Goal: Task Accomplishment & Management: Manage account settings

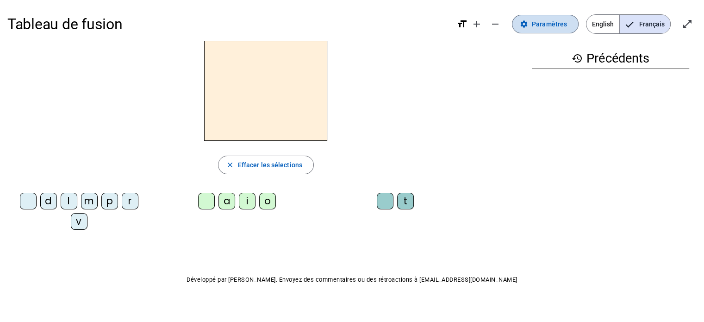
click at [535, 30] on span at bounding box center [545, 24] width 66 height 22
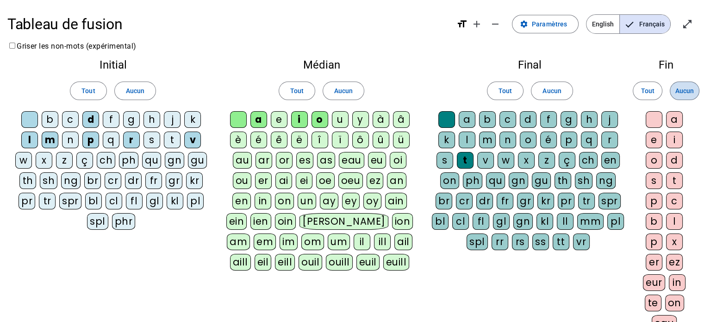
click at [689, 93] on span "Aucun" at bounding box center [684, 90] width 19 height 11
click at [562, 88] on span at bounding box center [551, 91] width 41 height 22
click at [344, 92] on span "Aucun" at bounding box center [343, 90] width 19 height 11
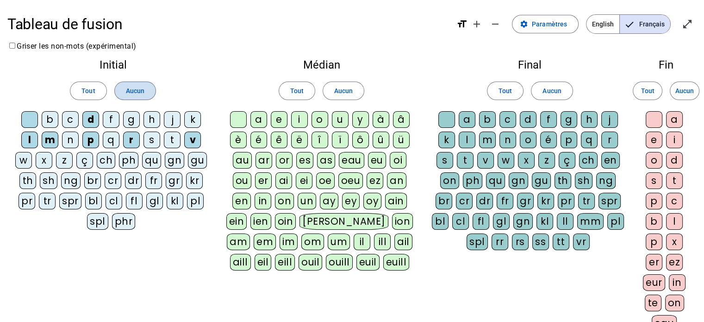
click at [143, 92] on span "Aucun" at bounding box center [135, 90] width 19 height 11
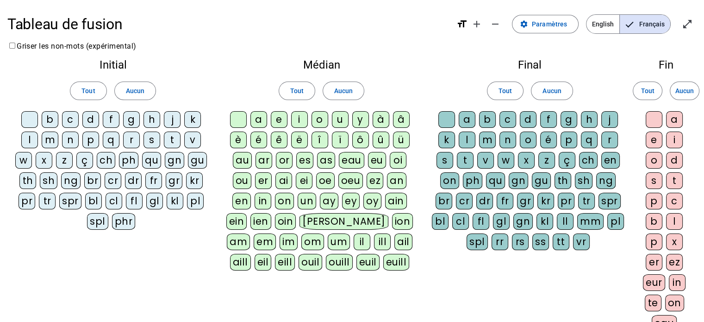
click at [150, 121] on div "h" at bounding box center [151, 119] width 17 height 17
click at [243, 161] on div "au" at bounding box center [242, 160] width 19 height 17
click at [472, 161] on div "t" at bounding box center [465, 160] width 17 height 17
click at [155, 139] on div "s" at bounding box center [151, 139] width 17 height 17
click at [658, 119] on div at bounding box center [653, 119] width 17 height 17
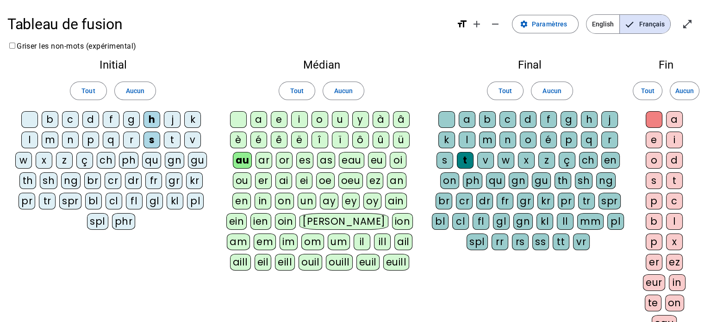
click at [107, 120] on div "f" at bounding box center [111, 119] width 17 height 17
click at [651, 146] on div "e" at bounding box center [653, 139] width 17 height 17
click at [507, 140] on div "n" at bounding box center [507, 139] width 17 height 17
click at [302, 114] on div "i" at bounding box center [299, 119] width 17 height 17
click at [463, 135] on div "l" at bounding box center [467, 139] width 17 height 17
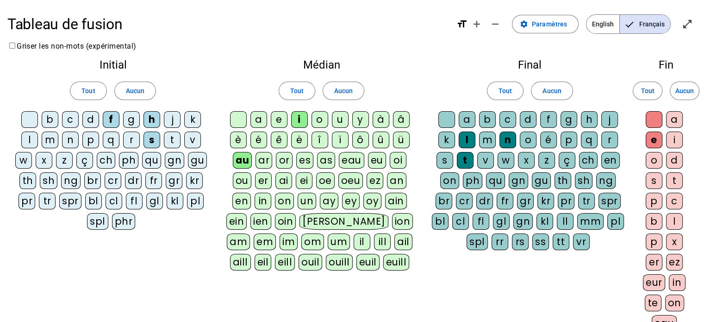
click at [50, 116] on div "b" at bounding box center [50, 119] width 17 height 17
click at [445, 158] on div "s" at bounding box center [444, 160] width 17 height 17
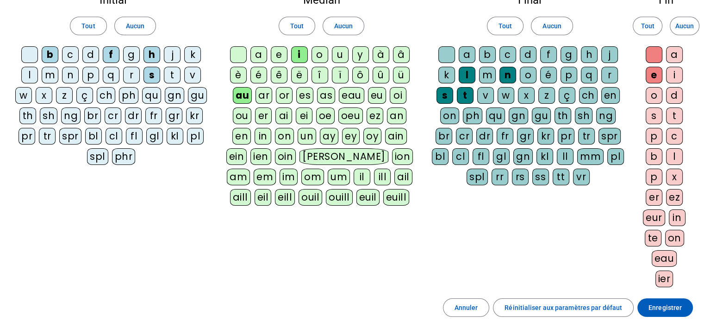
scroll to position [66, 0]
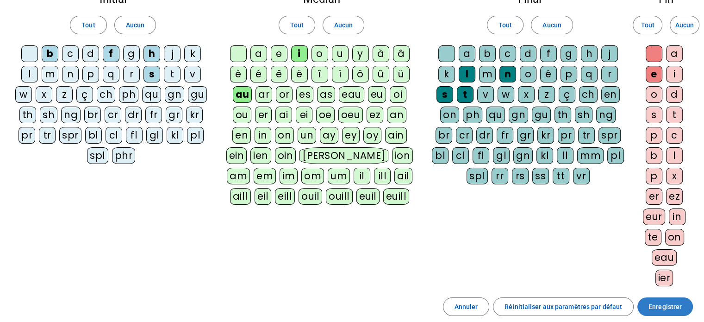
click at [653, 298] on span at bounding box center [665, 306] width 56 height 22
